Goal: Task Accomplishment & Management: Manage account settings

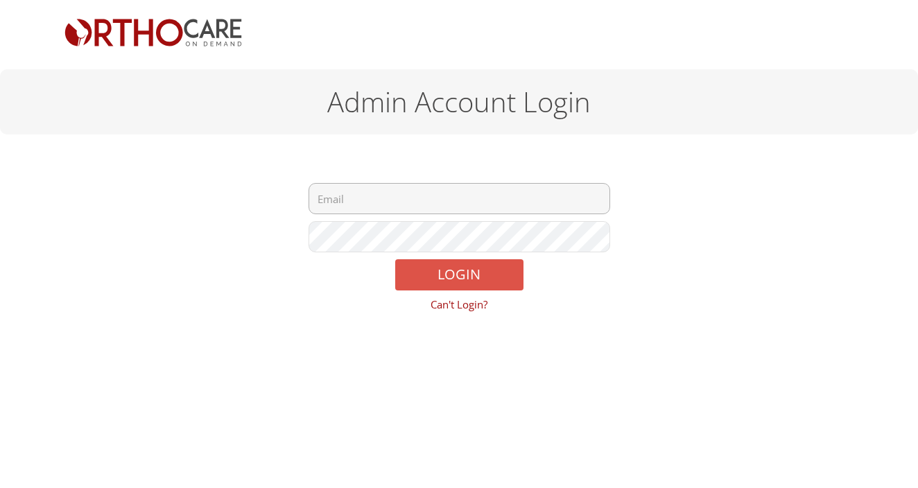
click at [389, 199] on input "email" at bounding box center [459, 198] width 302 height 31
type input "[EMAIL_ADDRESS][DOMAIN_NAME]"
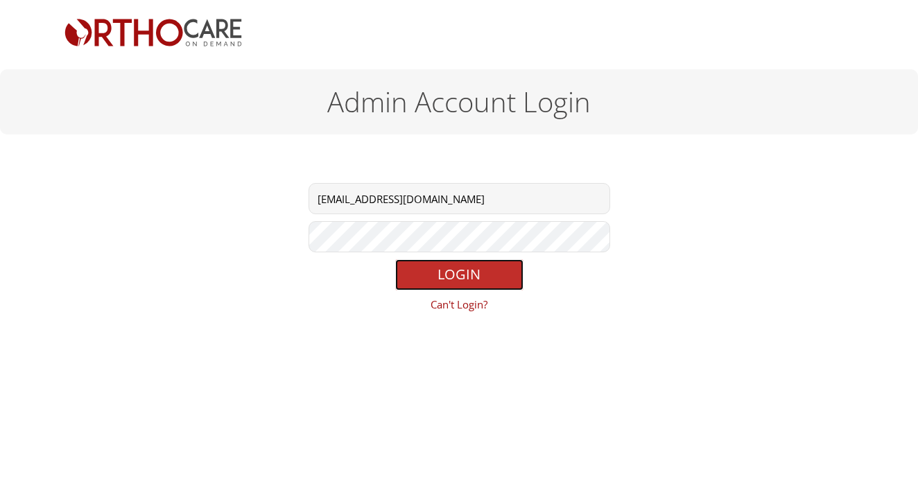
click at [443, 277] on button "LOGIN" at bounding box center [459, 274] width 128 height 31
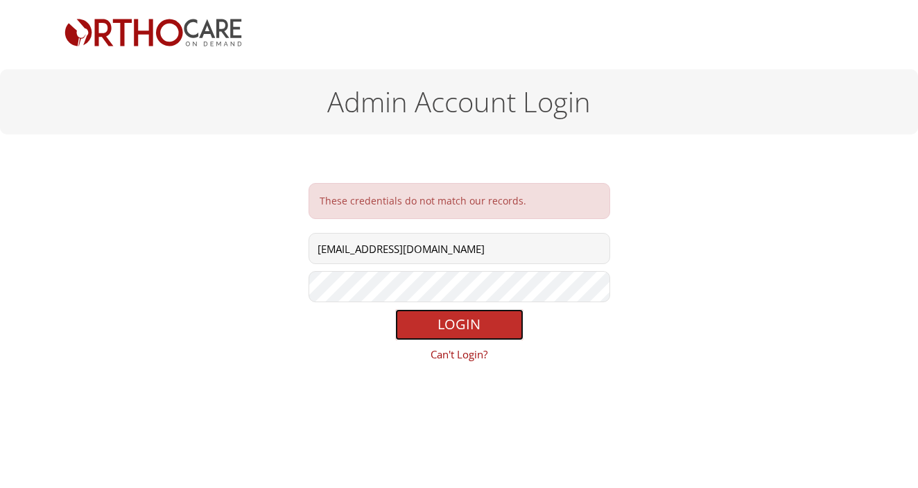
click at [446, 327] on button "LOGIN" at bounding box center [459, 324] width 128 height 31
